Goal: Transaction & Acquisition: Download file/media

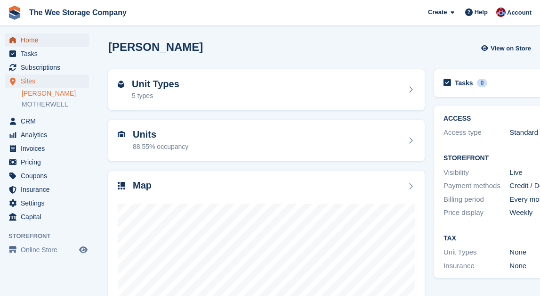
click at [38, 40] on span "Home" at bounding box center [49, 39] width 57 height 13
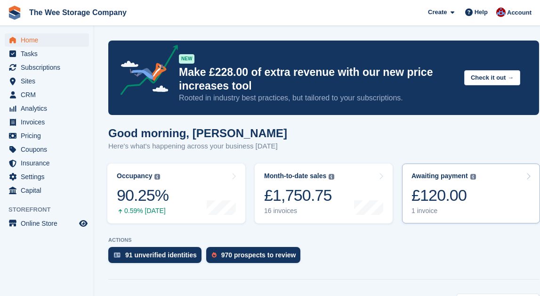
click at [335, 196] on div "£120.00" at bounding box center [444, 195] width 65 height 19
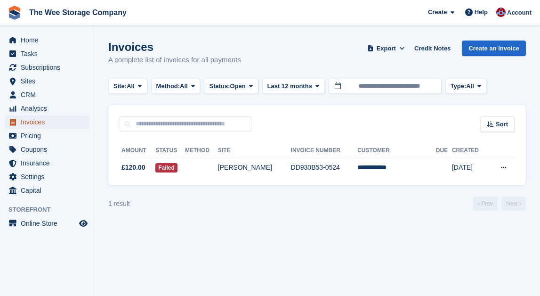
click at [35, 123] on span "Invoices" at bounding box center [49, 121] width 57 height 13
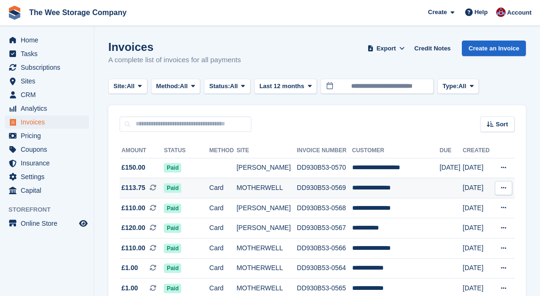
scroll to position [8, 0]
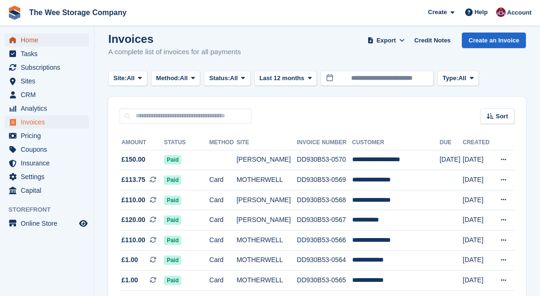
click at [32, 37] on span "Home" at bounding box center [49, 39] width 57 height 13
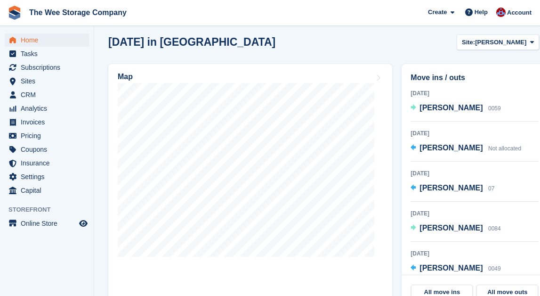
scroll to position [208, 0]
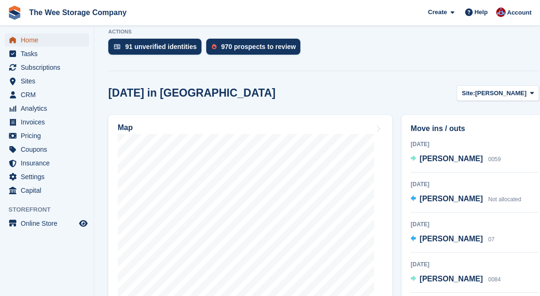
click at [32, 46] on span "Home" at bounding box center [49, 39] width 57 height 13
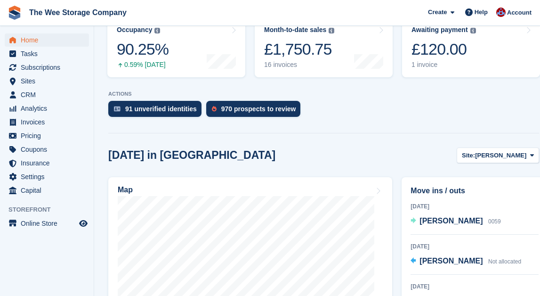
scroll to position [117, 0]
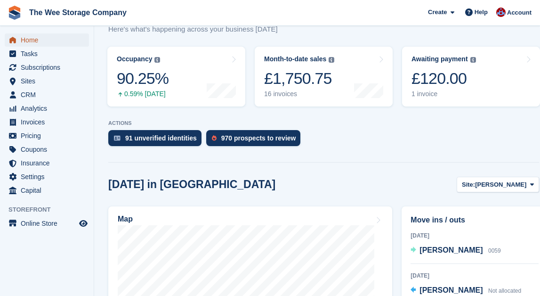
click at [58, 41] on span "Home" at bounding box center [49, 39] width 57 height 13
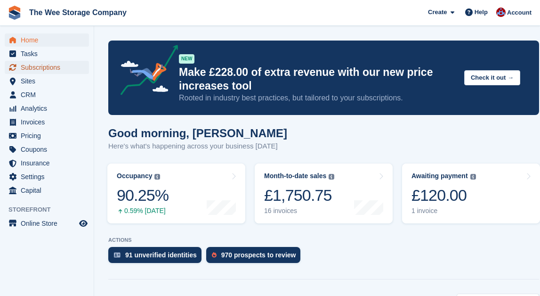
click at [46, 65] on span "Subscriptions" at bounding box center [49, 67] width 57 height 13
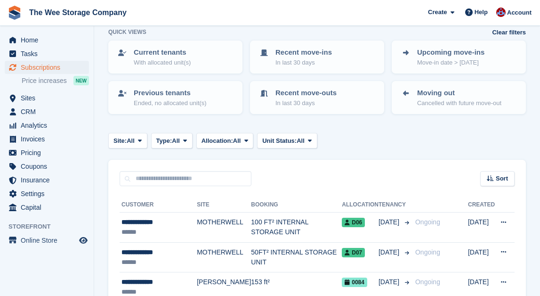
scroll to position [66, 0]
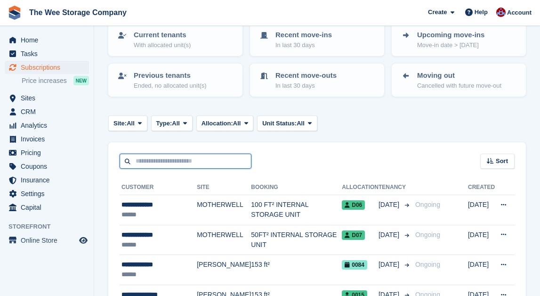
click at [189, 161] on input "text" at bounding box center [186, 162] width 132 height 16
type input "****"
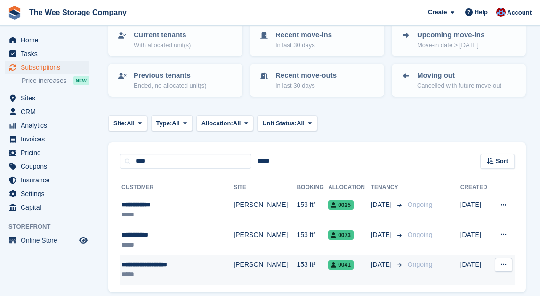
scroll to position [102, 0]
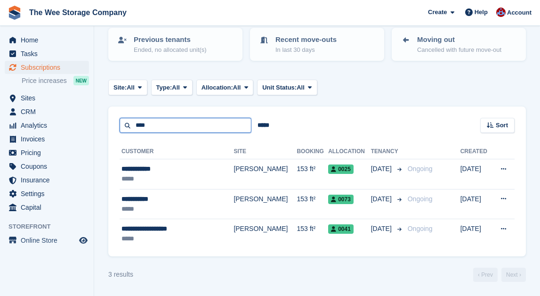
click at [175, 123] on input "****" at bounding box center [186, 126] width 132 height 16
type input "*"
type input "****"
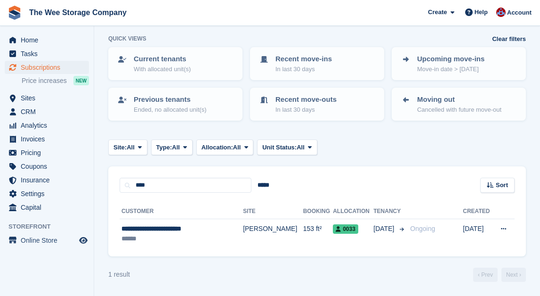
scroll to position [42, 0]
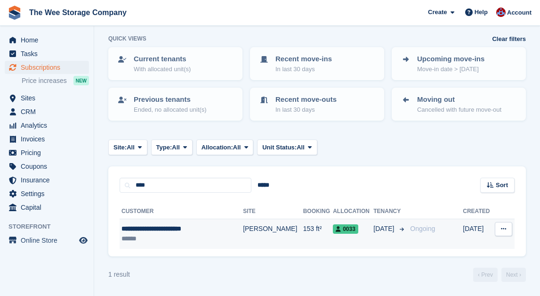
click at [180, 227] on div "**********" at bounding box center [177, 229] width 110 height 10
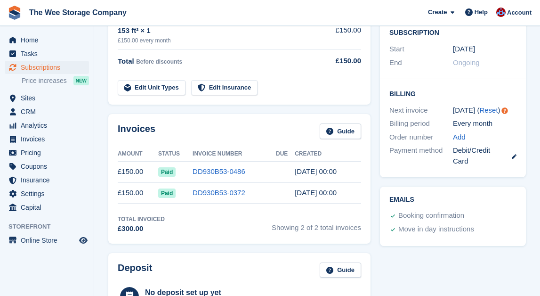
scroll to position [227, 0]
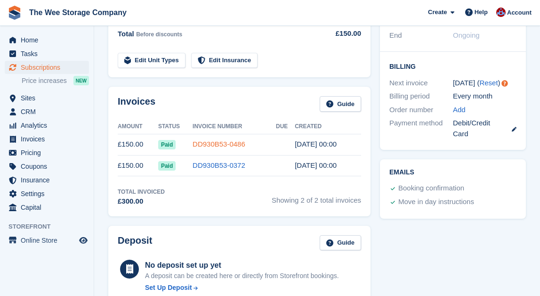
click at [229, 141] on link "DD930B53-0486" at bounding box center [219, 144] width 53 height 8
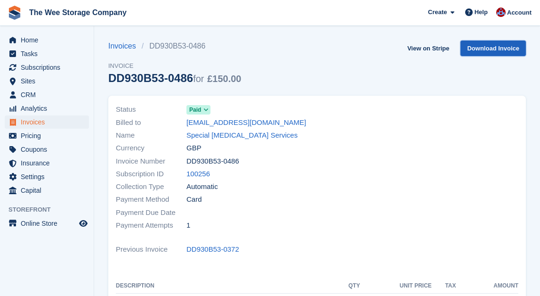
click at [494, 50] on link "Download Invoice" at bounding box center [493, 49] width 65 height 16
